Goal: Task Accomplishment & Management: Complete application form

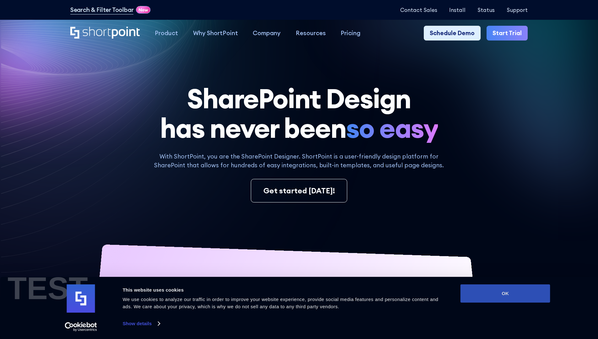
click at [505, 293] on button "OK" at bounding box center [505, 293] width 90 height 18
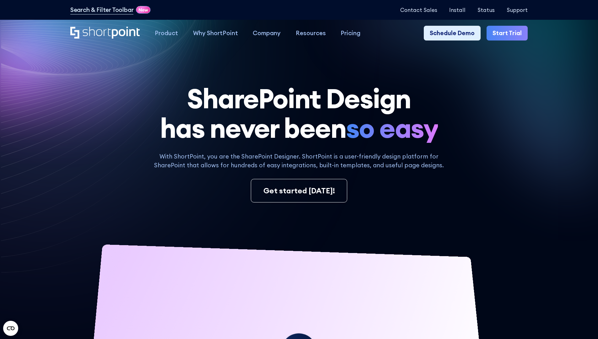
click at [509, 33] on link "Start Trial" at bounding box center [507, 33] width 41 height 15
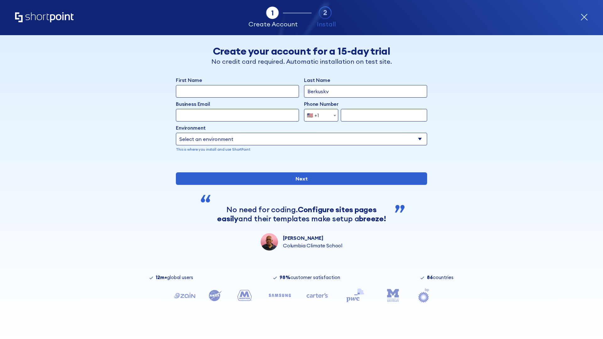
type input "Berkuskv"
type input "test@shortpoint.com"
type input "2125556789"
select select "Microsoft 365"
type input "2125556789"
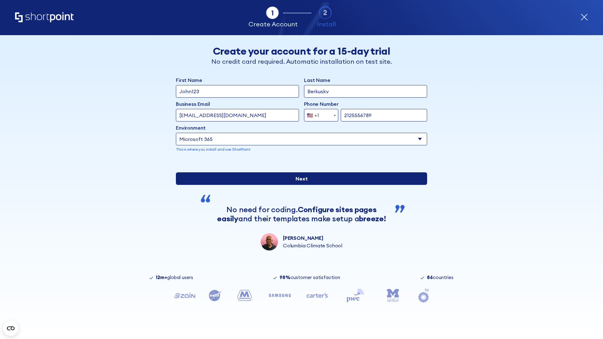
click at [299, 185] on input "Next" at bounding box center [301, 178] width 251 height 13
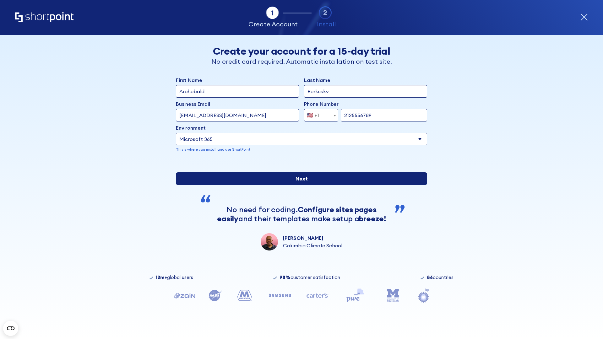
type input "Archebald"
click at [299, 185] on input "Next" at bounding box center [301, 178] width 251 height 13
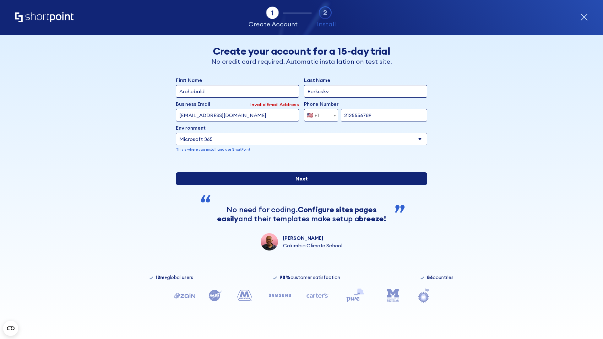
type input "testEmail@aol.com"
